Goal: Find contact information: Find contact information

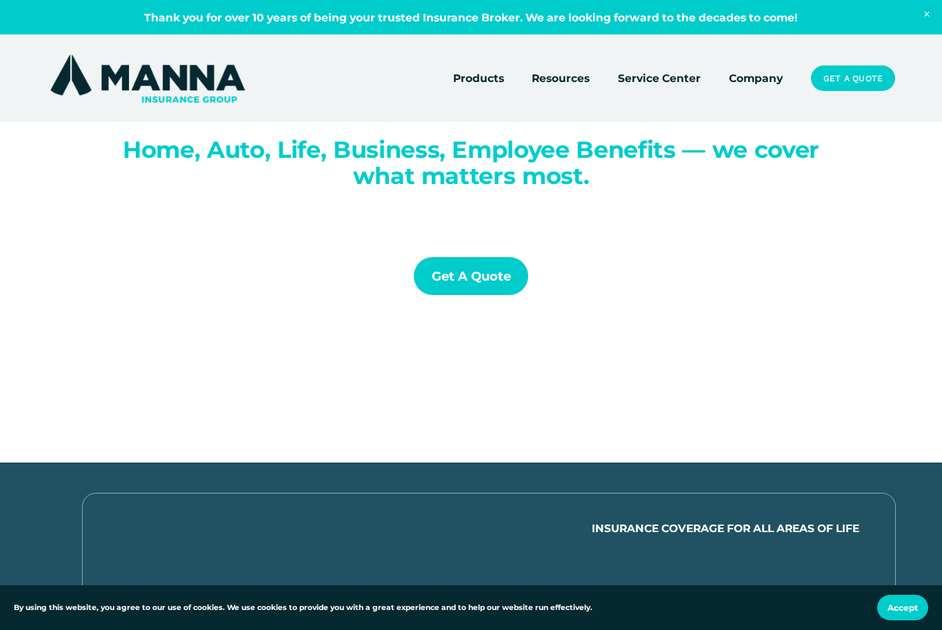
scroll to position [198, 0]
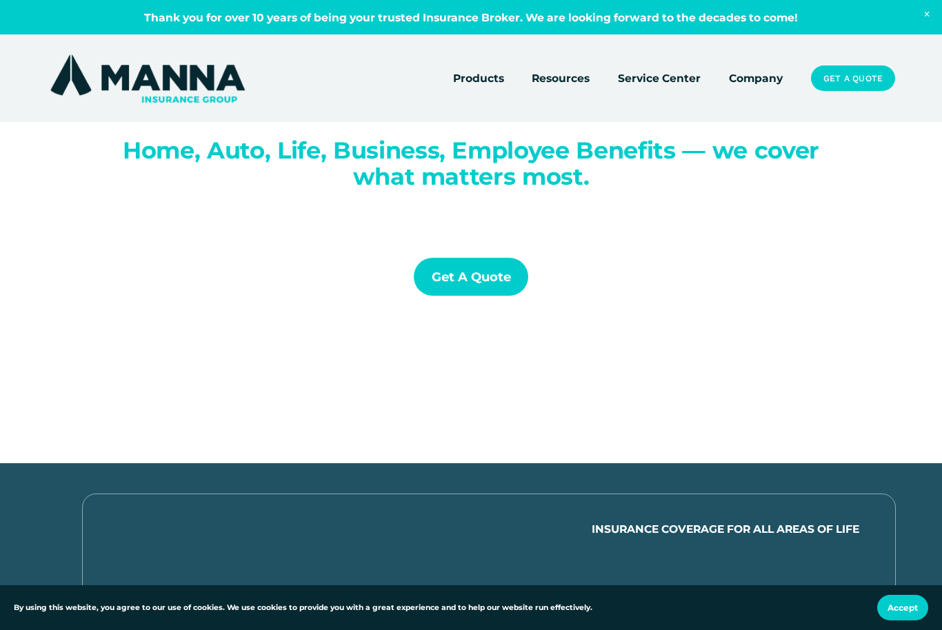
click at [761, 85] on link "Company" at bounding box center [756, 78] width 54 height 19
click at [753, 80] on link "Company" at bounding box center [756, 78] width 54 height 19
click at [750, 86] on link "Company" at bounding box center [756, 78] width 54 height 19
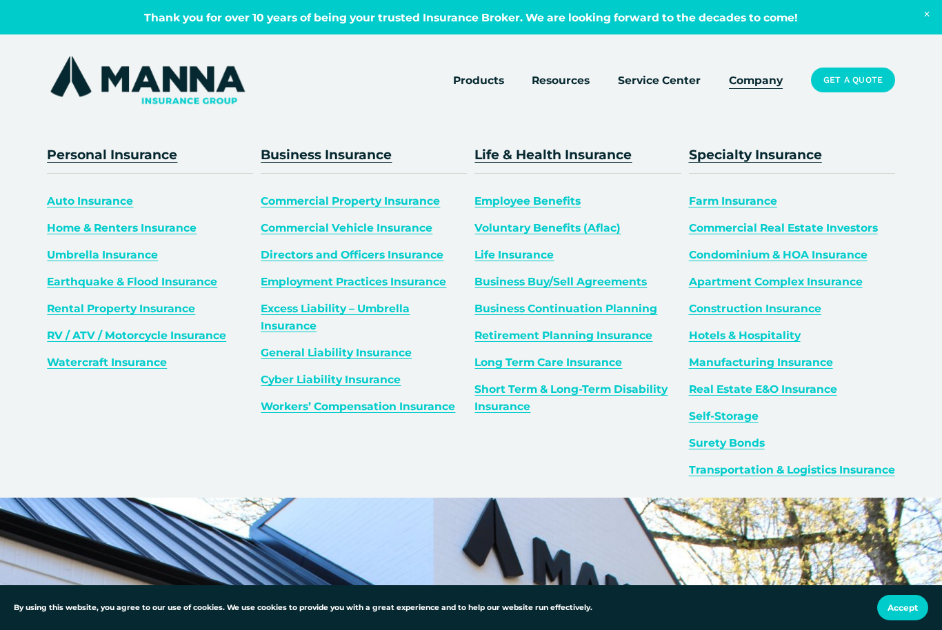
click at [483, 88] on span "Products" at bounding box center [478, 80] width 51 height 17
click at [481, 83] on span "Products" at bounding box center [478, 80] width 51 height 17
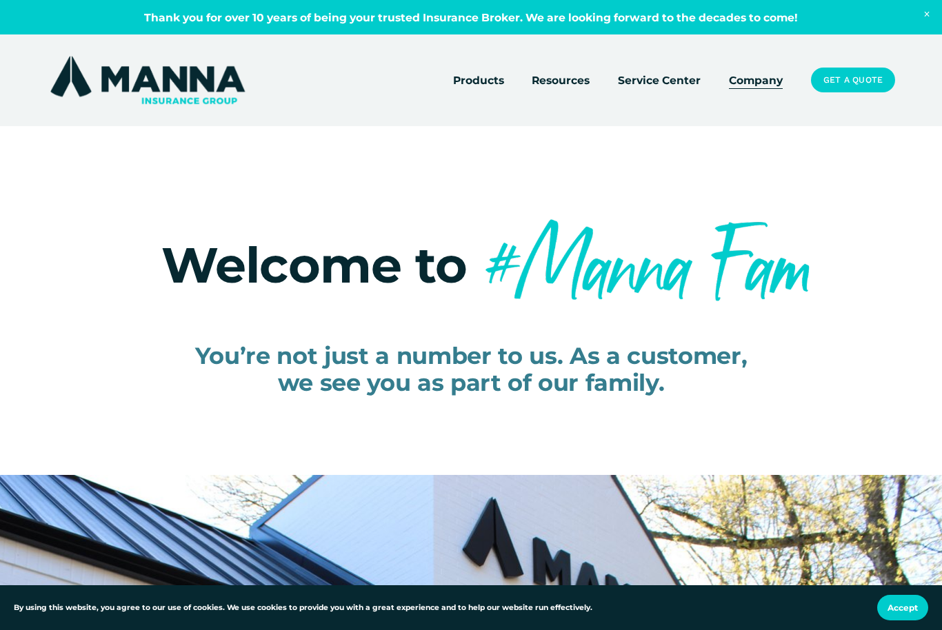
click at [674, 90] on link "Service Center" at bounding box center [659, 79] width 83 height 19
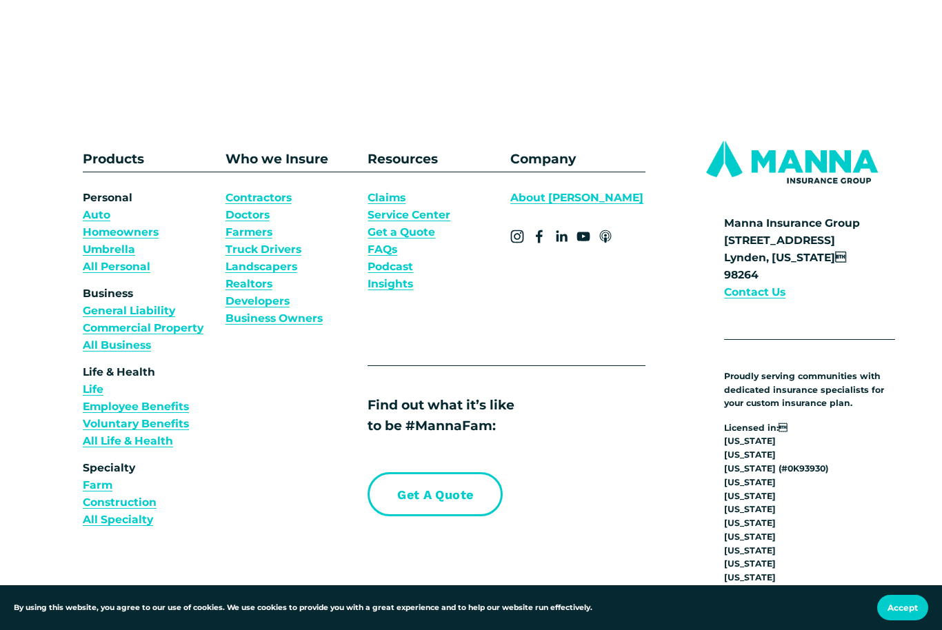
scroll to position [860, 0]
click at [771, 292] on strong "Contact Us" at bounding box center [754, 292] width 61 height 13
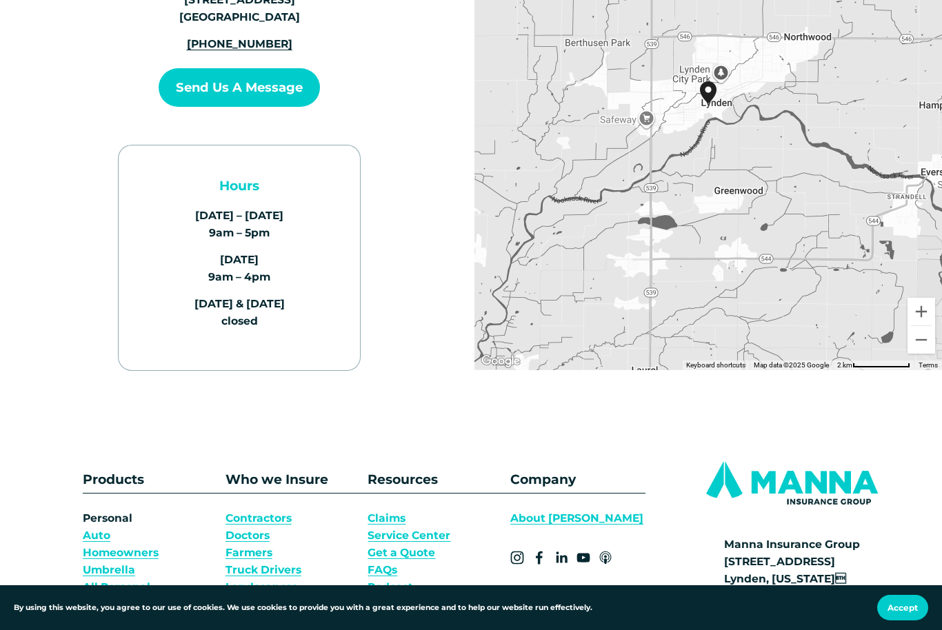
scroll to position [285, 0]
